Goal: Information Seeking & Learning: Learn about a topic

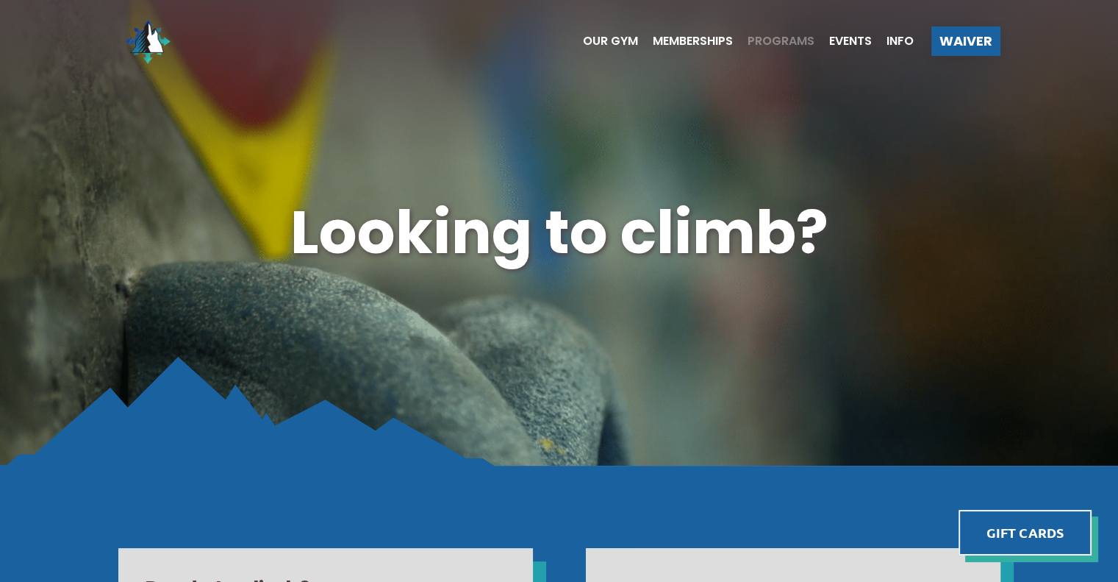
click at [782, 38] on span "Programs" at bounding box center [781, 41] width 67 height 12
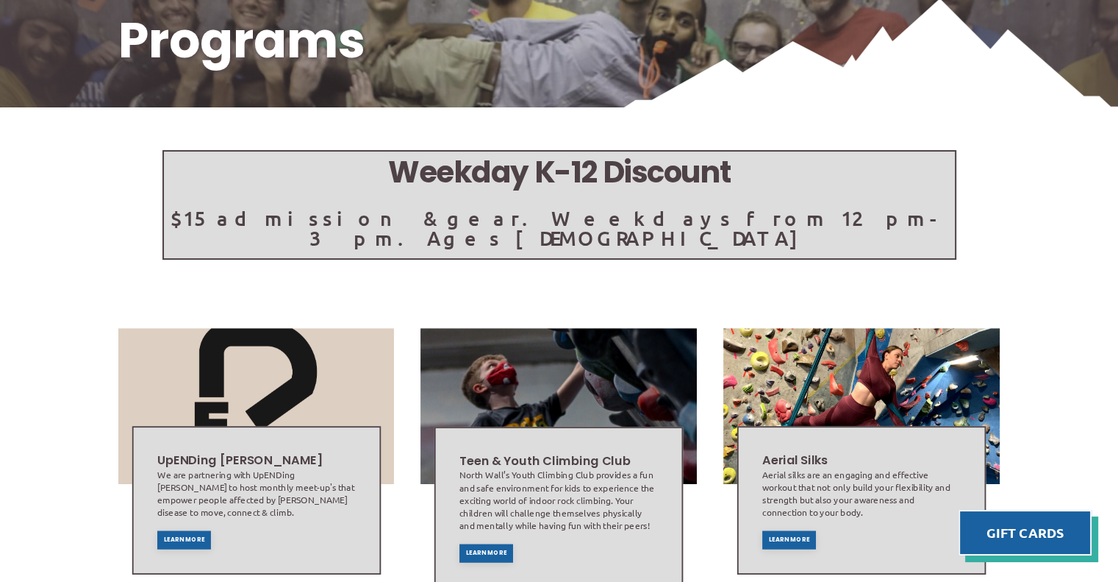
scroll to position [269, 0]
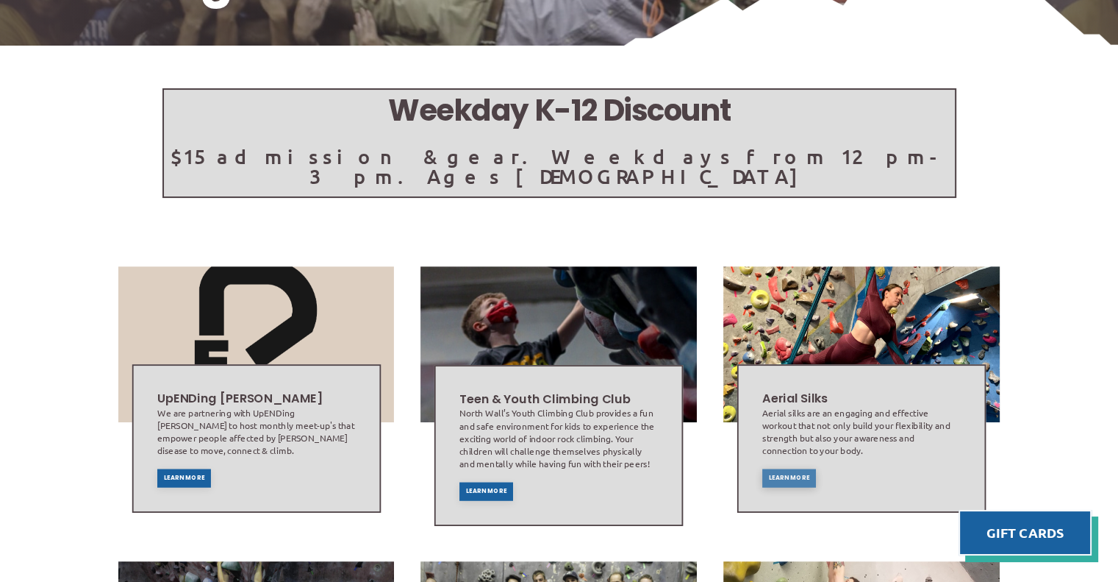
click at [782, 475] on span "Learn More" at bounding box center [789, 478] width 41 height 6
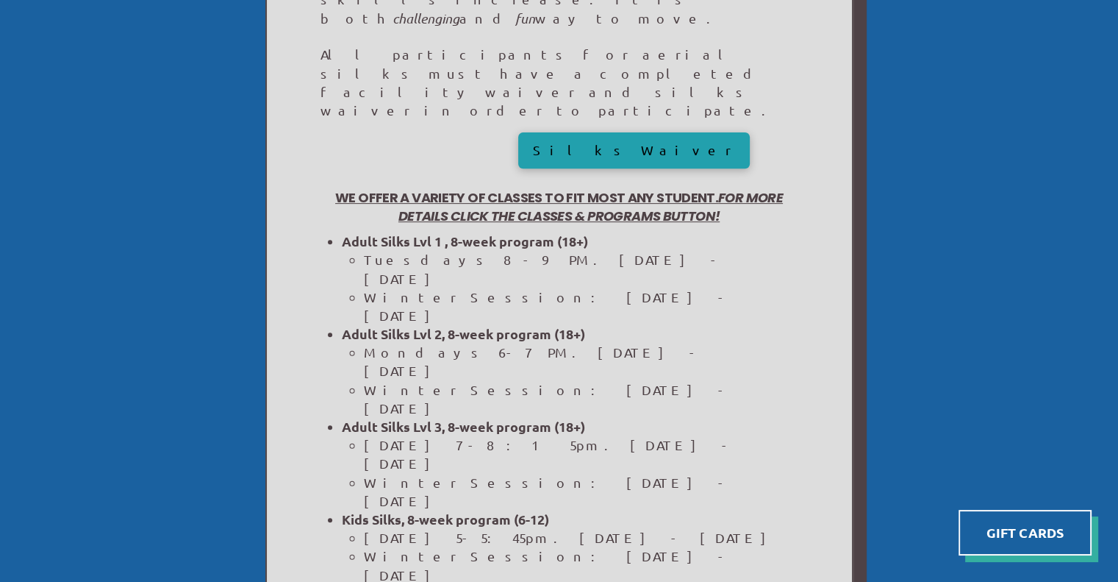
scroll to position [538, 0]
